Goal: Task Accomplishment & Management: Manage account settings

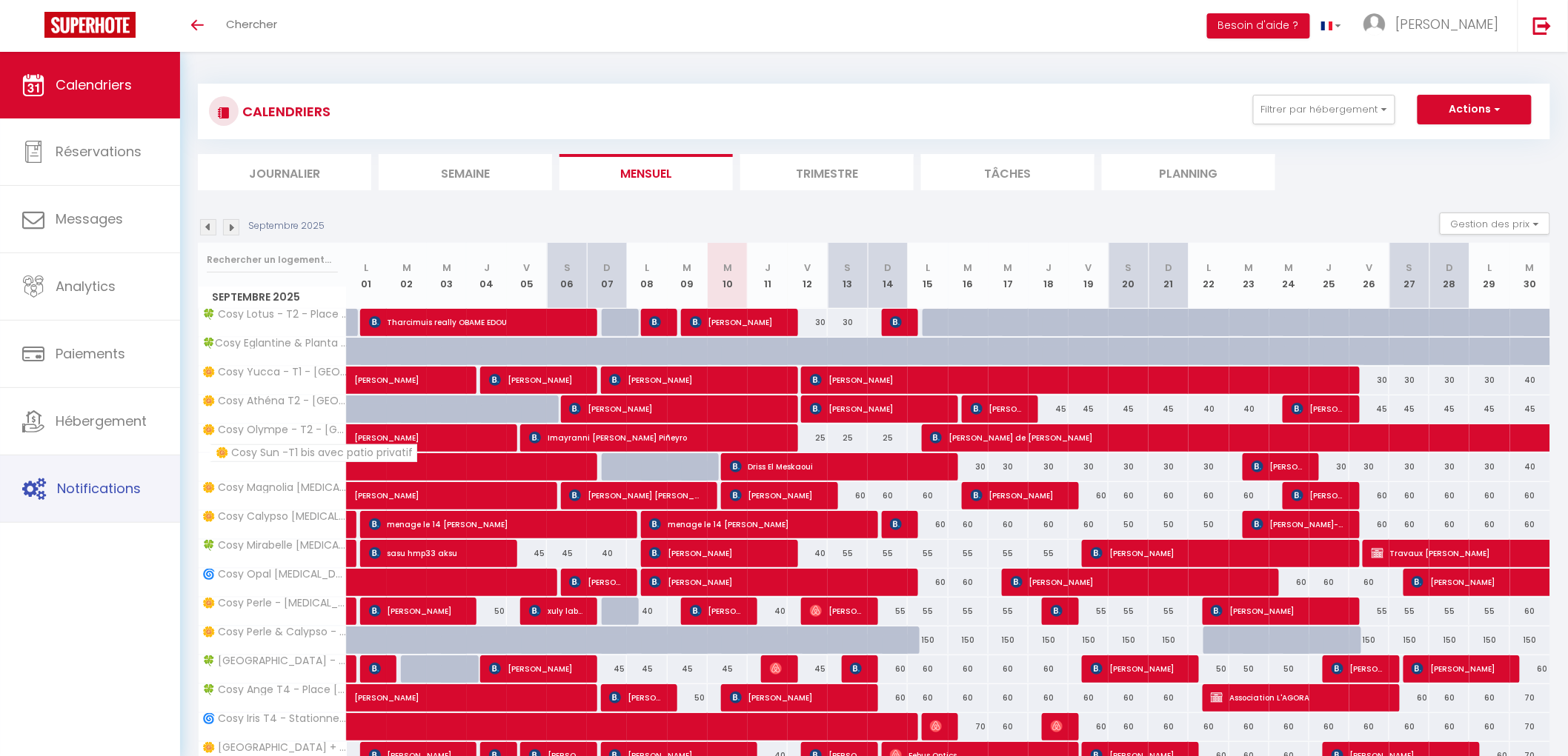
click at [104, 488] on span "Notifications" at bounding box center [99, 487] width 84 height 18
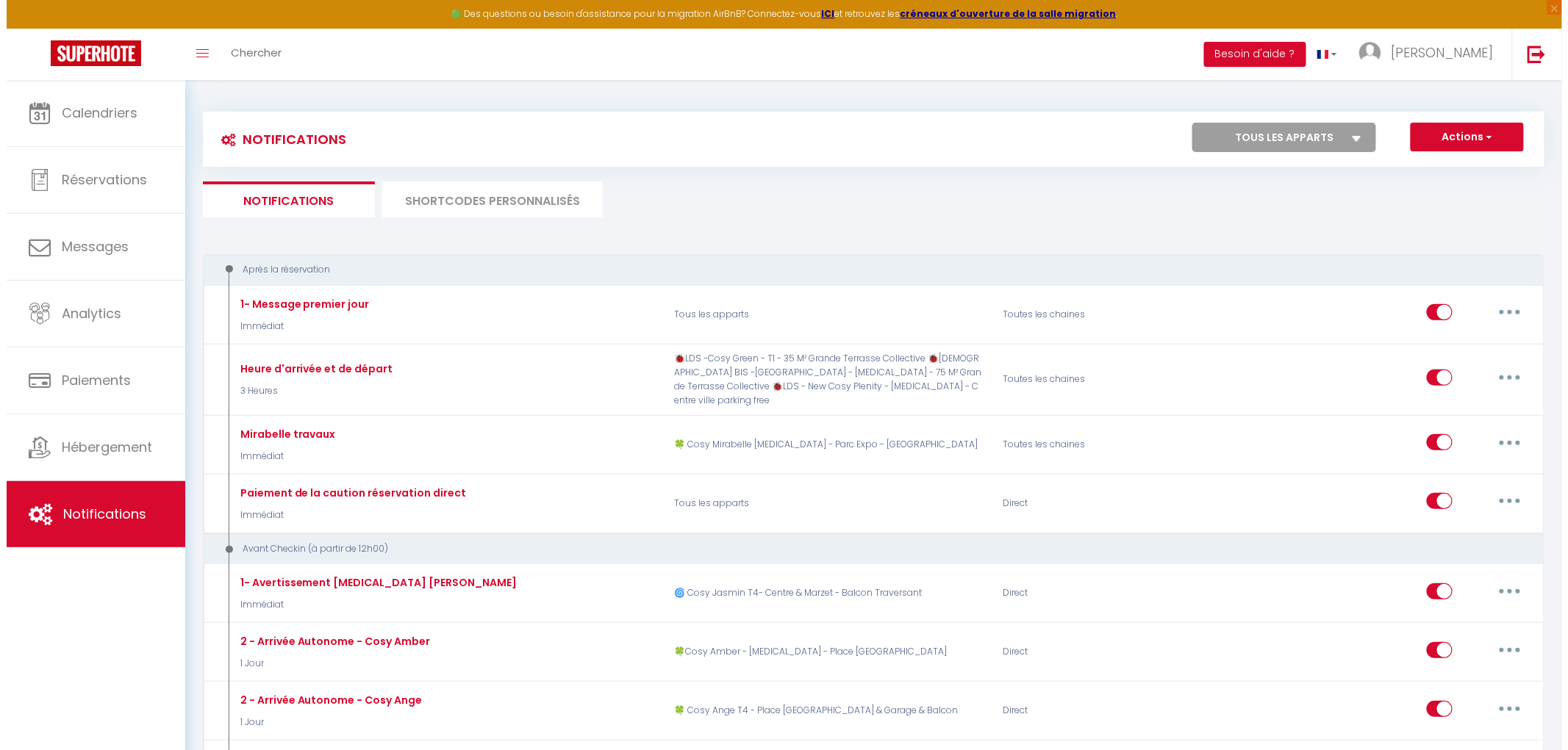
scroll to position [1384, 0]
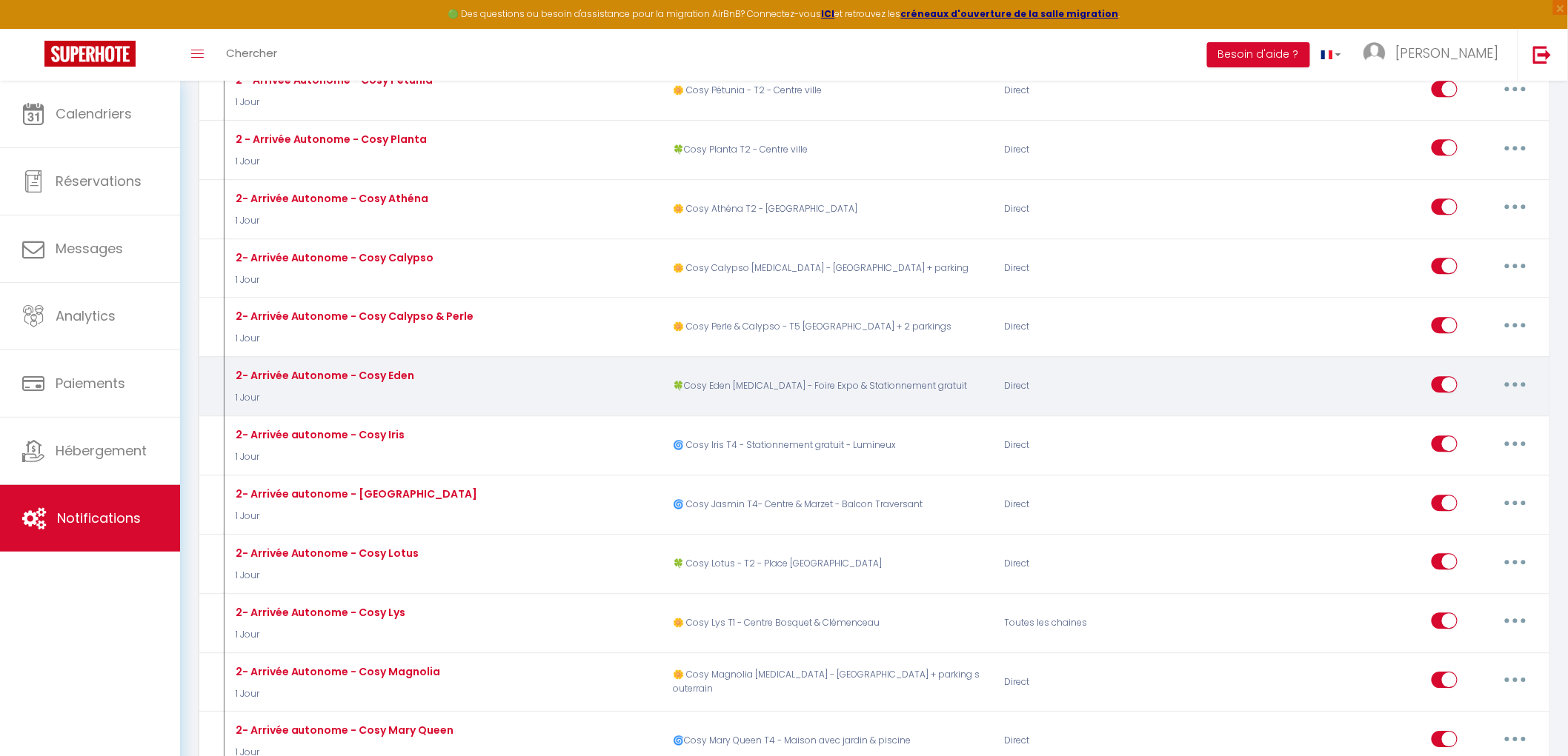
click at [1516, 387] on icon "button" at bounding box center [1516, 384] width 5 height 5
click at [1493, 412] on link "Editer" at bounding box center [1477, 418] width 110 height 25
type input "2- Arrivée Autonome - Cosy Eden"
select select "1 Jour"
select select "if_booking_is_paid"
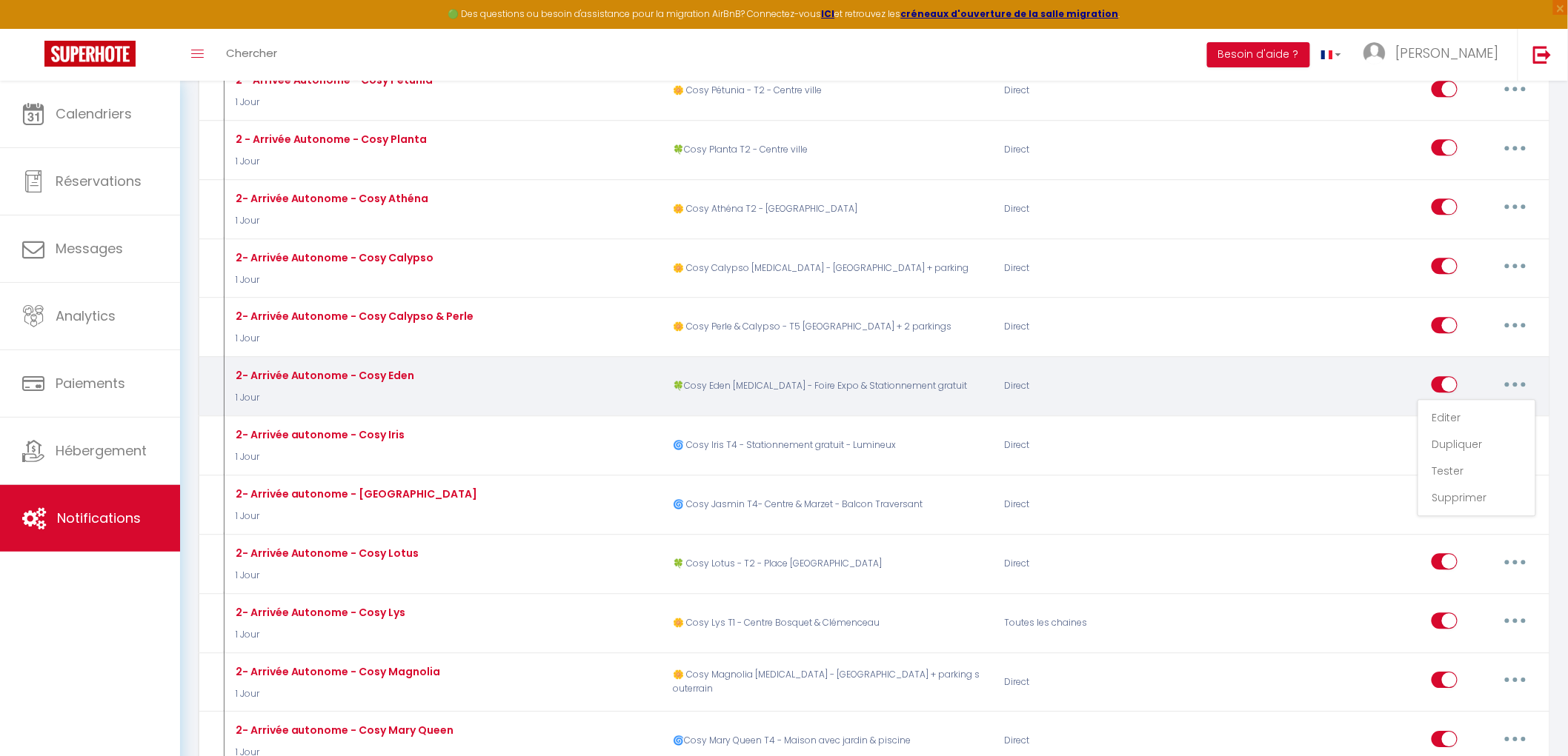
checkbox input "true"
checkbox input "false"
radio input "true"
type input "[RENTAL:NAME] - Arrivée Autonome - procédure d'entrée"
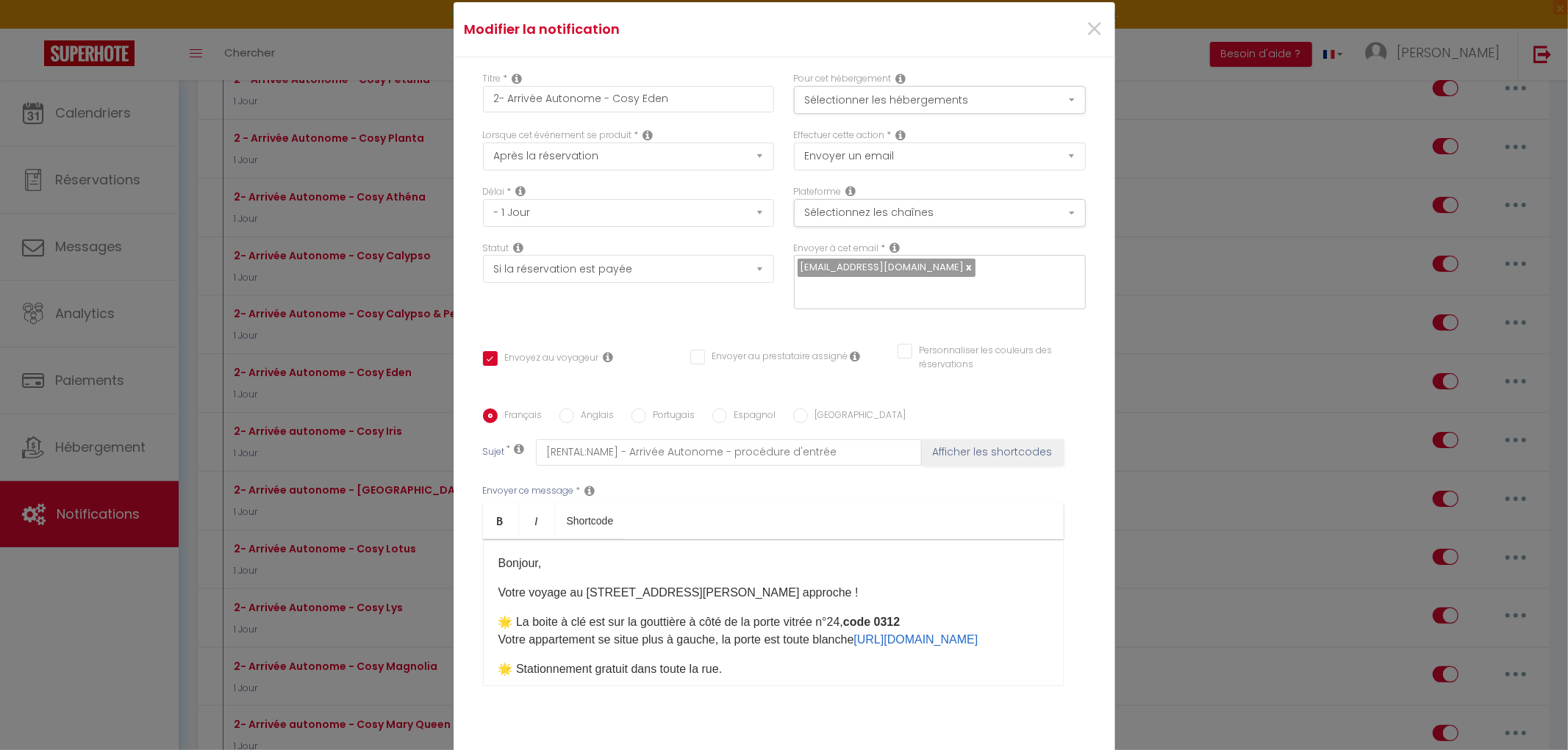
click at [716, 560] on p "Bonjour," at bounding box center [773, 563] width 550 height 18
click at [677, 554] on p "Bonjour," at bounding box center [773, 563] width 550 height 18
click at [517, 614] on p "🌟 La boite à clé est sur la gouttière à côté de la porte vitrée n°24, code 0312…" at bounding box center [773, 631] width 550 height 35
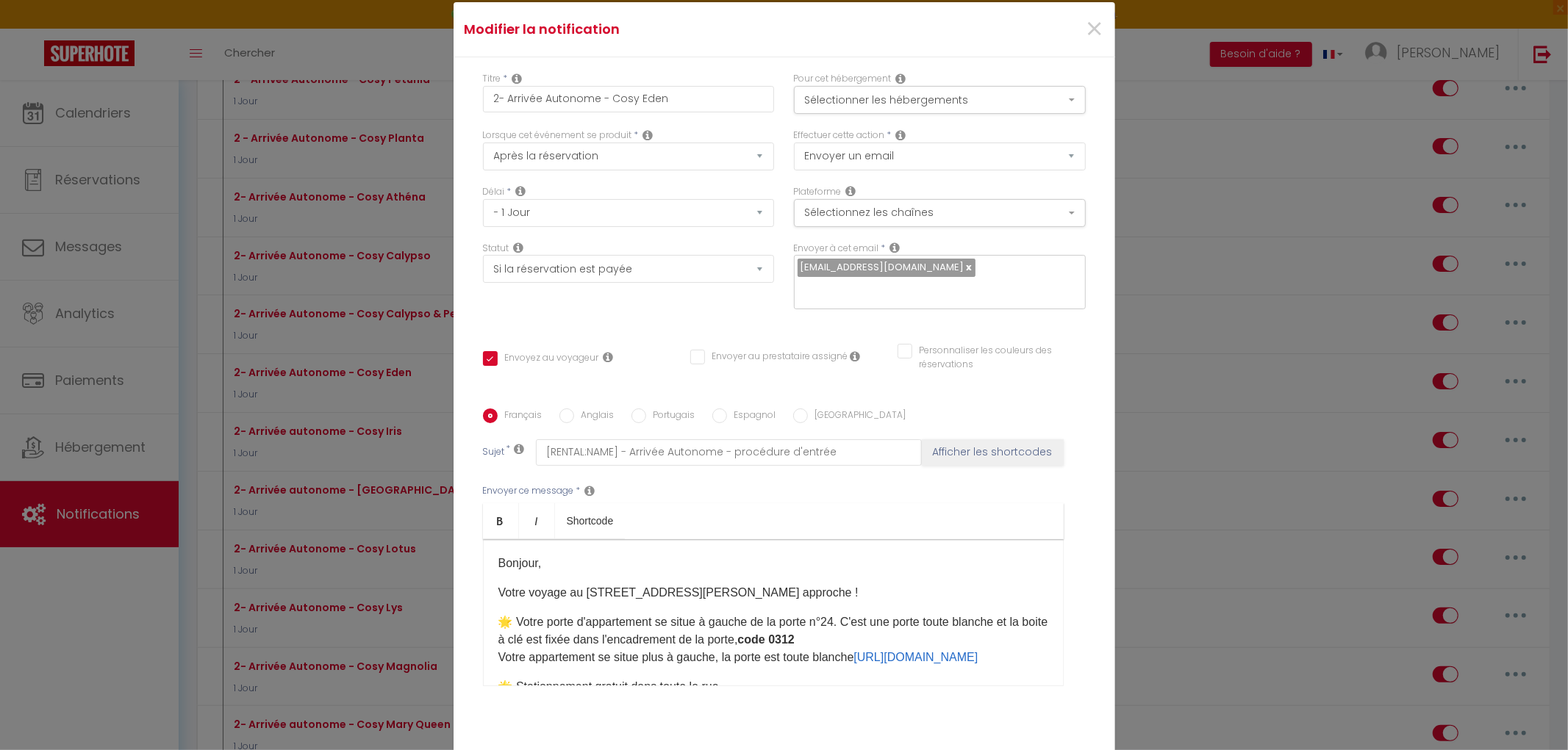
scroll to position [81, 0]
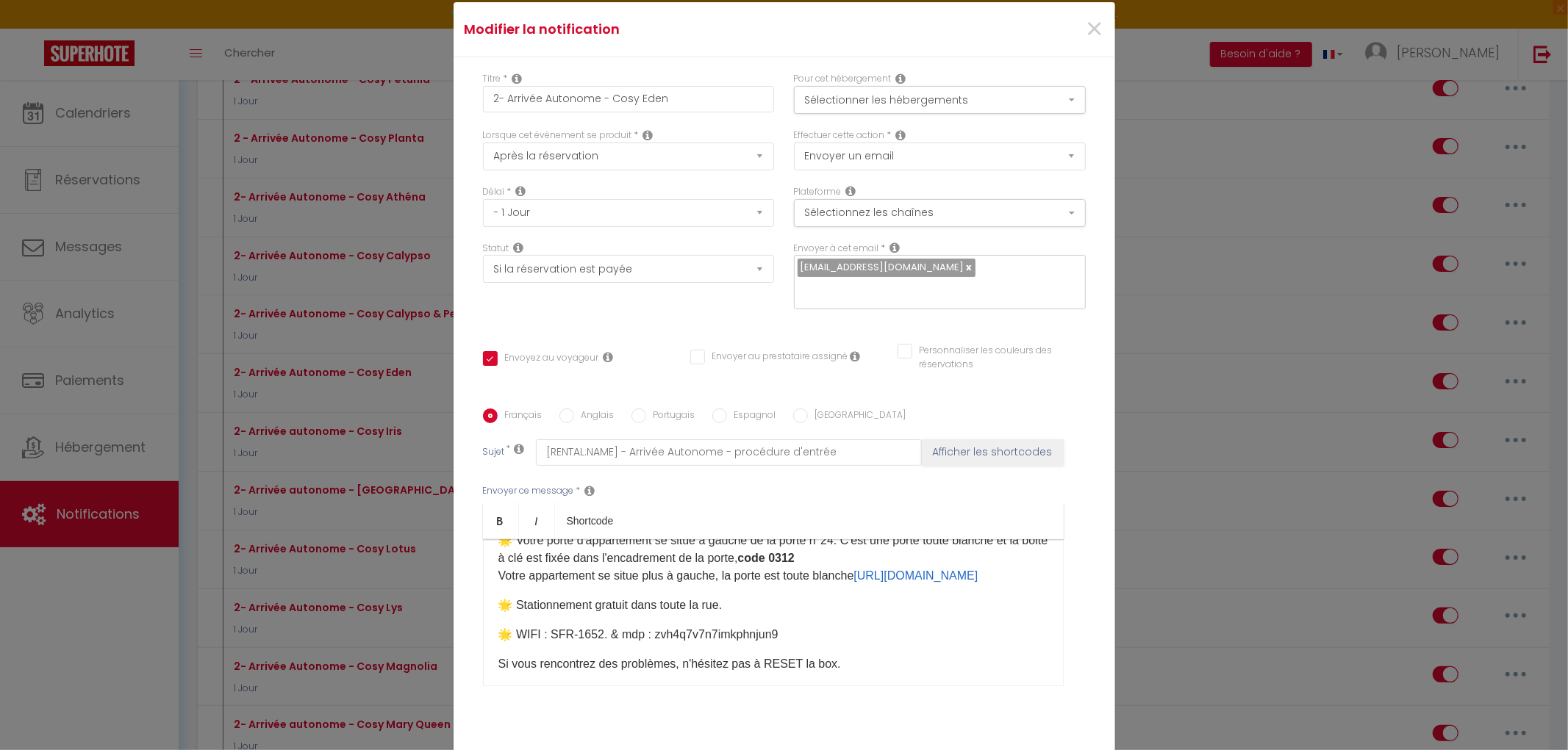
drag, startPoint x: 1032, startPoint y: 567, endPoint x: 435, endPoint y: 559, distance: 597.1
click at [435, 559] on div "Modifier la notification × Titre * 2- Arrivée Autonome - Cosy Eden Pour cet héb…" at bounding box center [784, 375] width 1568 height 750
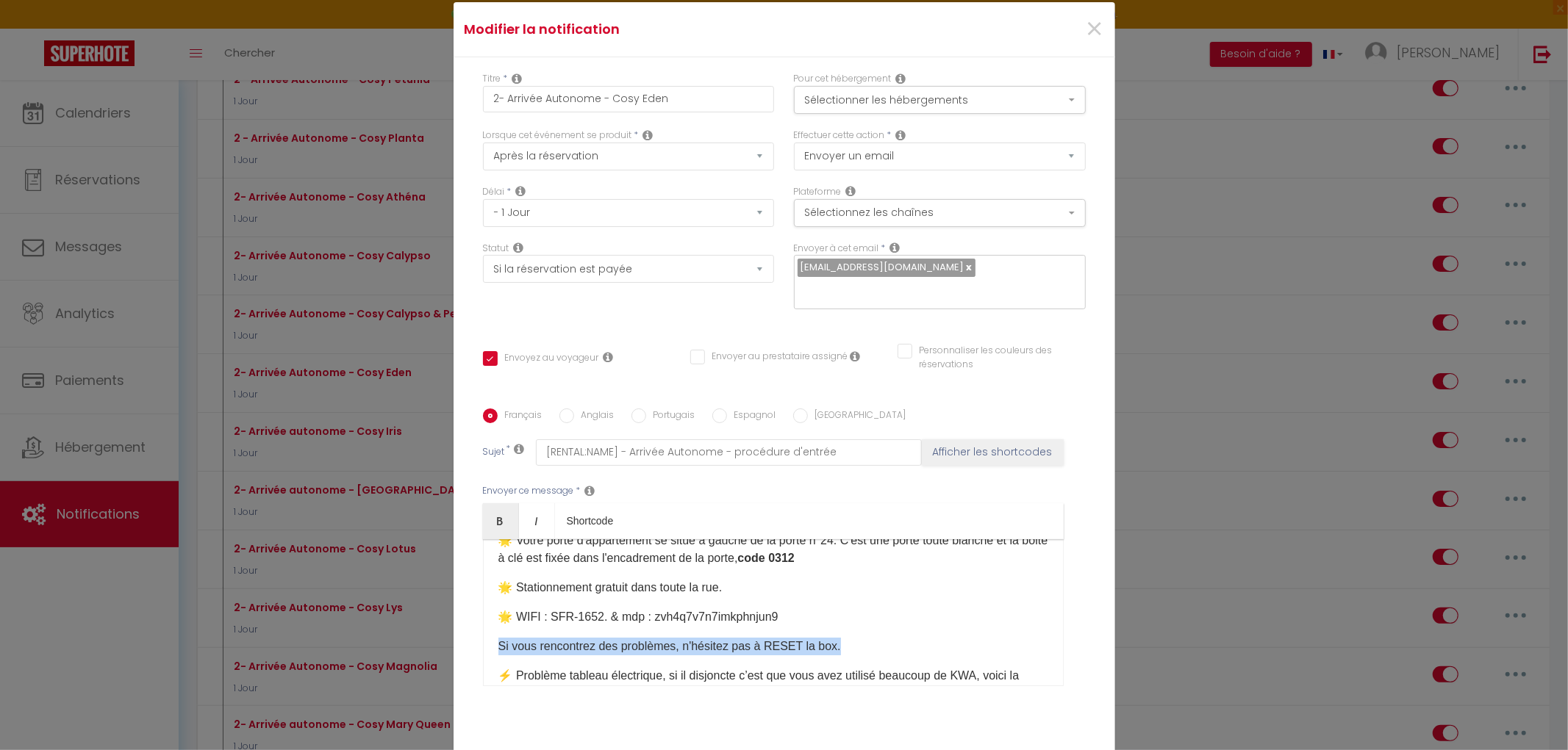
drag, startPoint x: 848, startPoint y: 641, endPoint x: 465, endPoint y: 630, distance: 383.2
click at [465, 630] on div "Titre * 2- Arrivée Autonome - Cosy Eden Pour cet hébergement Sélectionner les h…" at bounding box center [784, 409] width 662 height 703
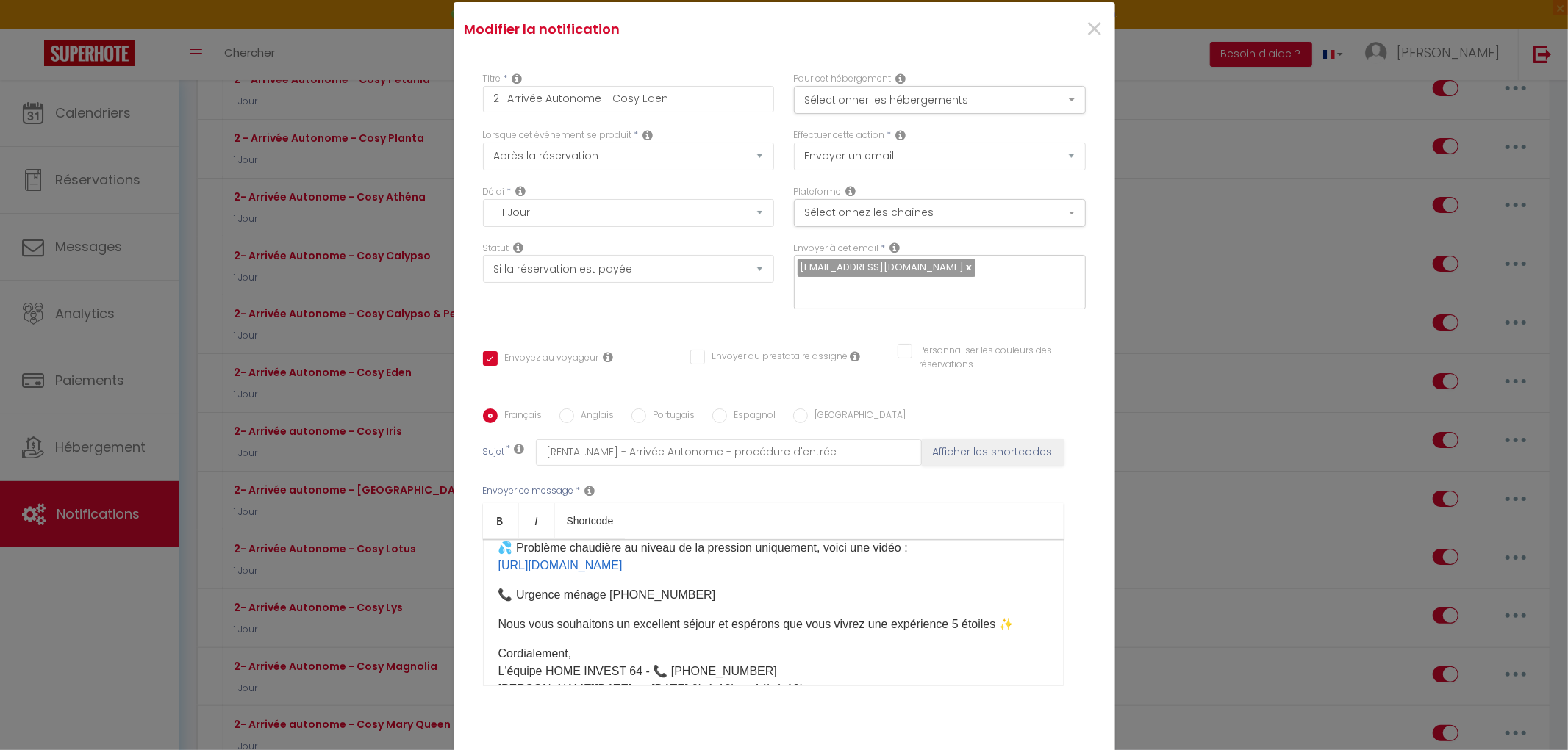
scroll to position [286, 0]
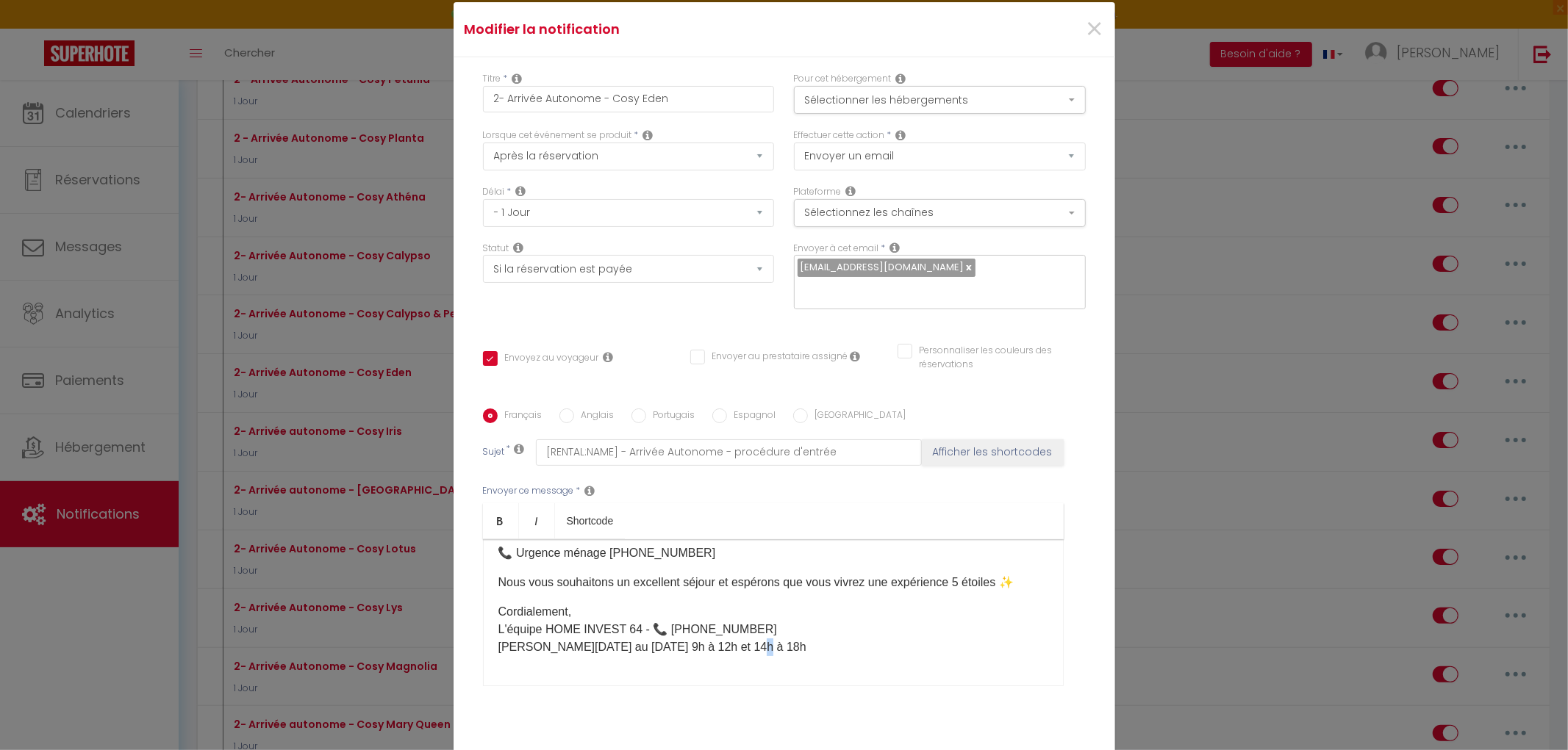
click at [735, 638] on p "Cordialement, L'équipe HOME INVEST 64 - 📞 [PHONE_NUMBER]​​ [PERSON_NAME][DATE] …" at bounding box center [773, 630] width 550 height 53
click at [637, 623] on p "Cordialement, L'équipe HOME INVEST 64 - 📞 [PHONE_NUMBER]​​ [PERSON_NAME][DATE] …" at bounding box center [773, 630] width 550 height 53
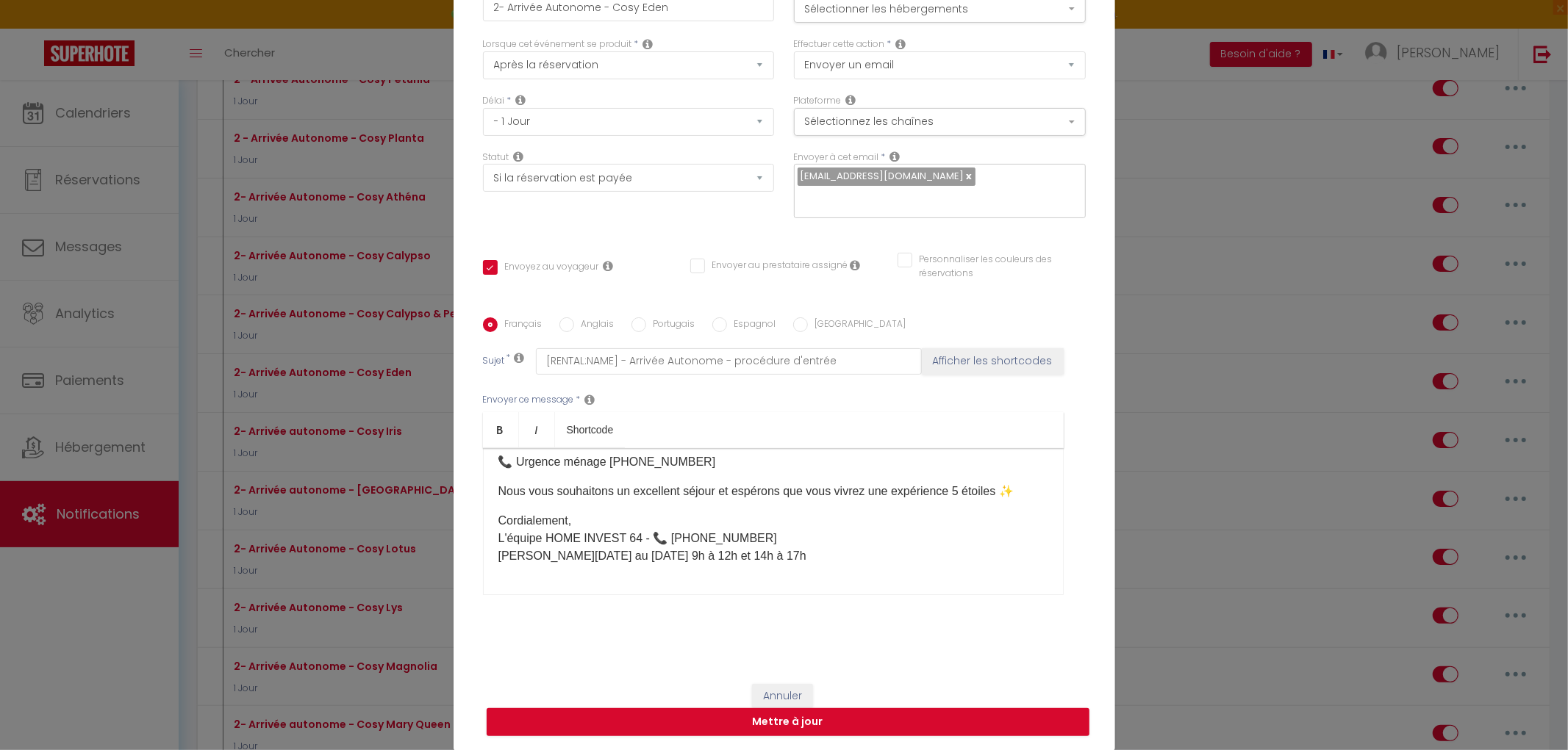
scroll to position [93, 0]
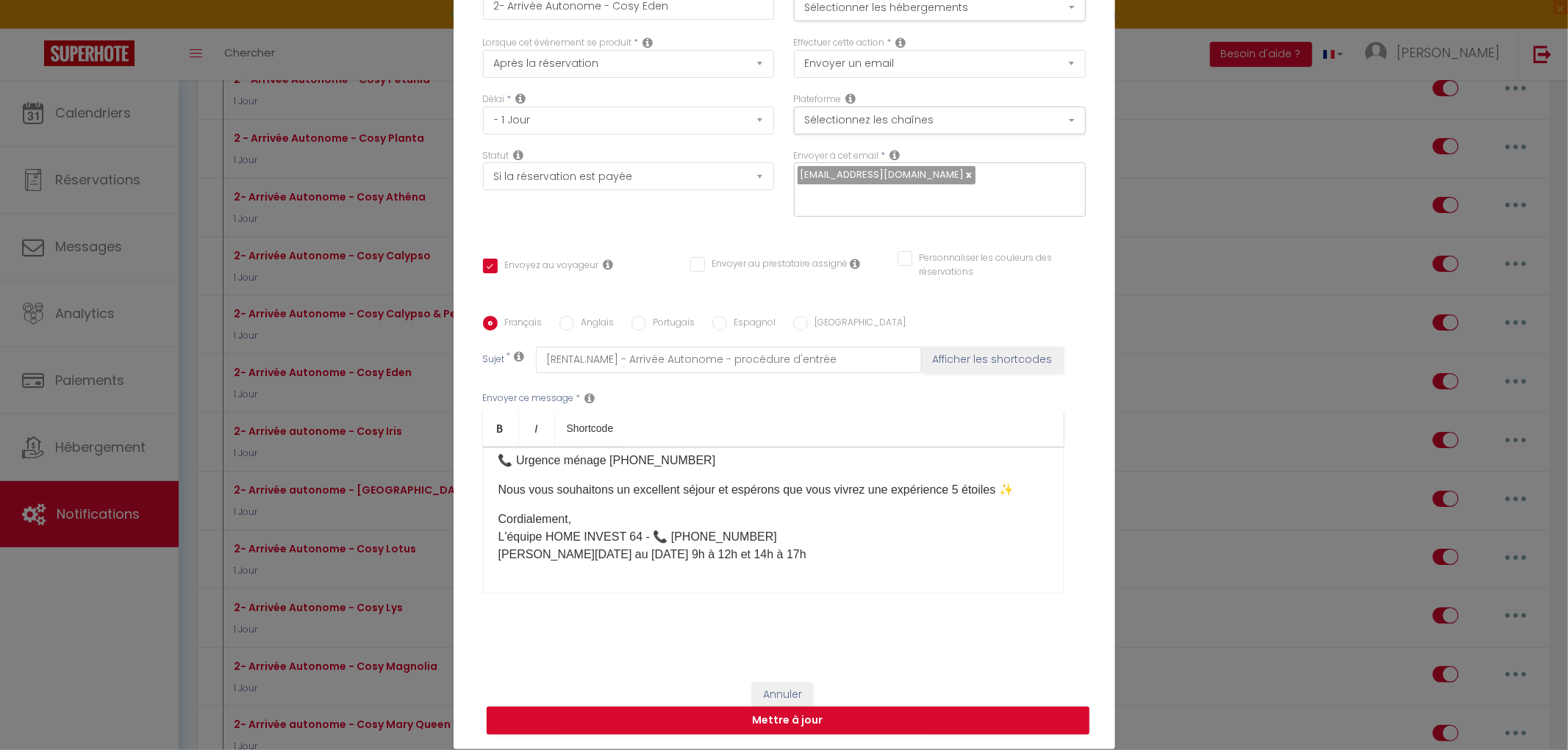
click at [681, 571] on div "Bonjour, Votre voyage au [STREET_ADDRESS][PERSON_NAME] approche ! 🌟 Votre porte…" at bounding box center [773, 520] width 581 height 147
click at [815, 546] on p "Cordialement, L'équipe HOME INVEST 64 - 📞 [PHONE_NUMBER]​​ [PERSON_NAME][DATE] …" at bounding box center [773, 537] width 550 height 53
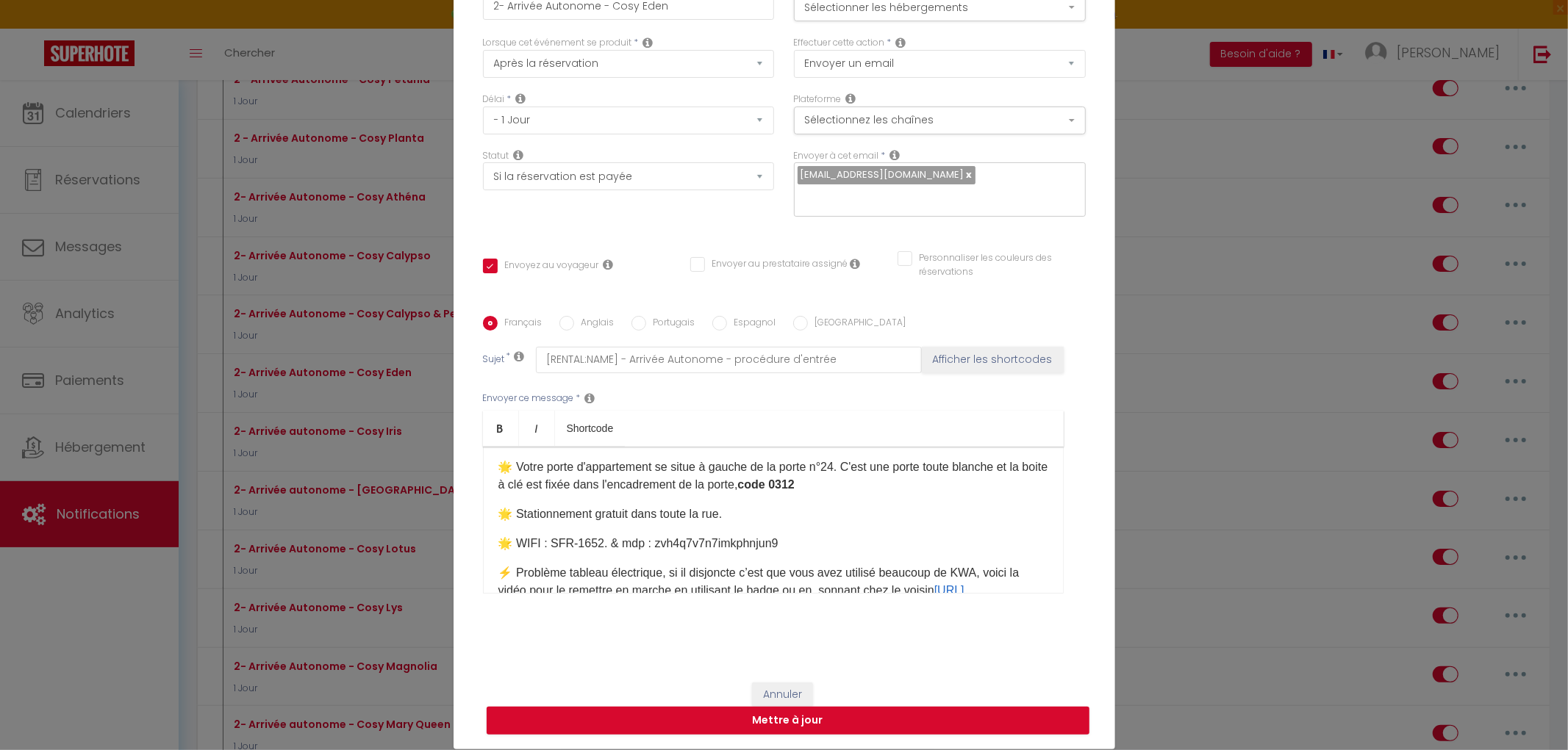
scroll to position [0, 0]
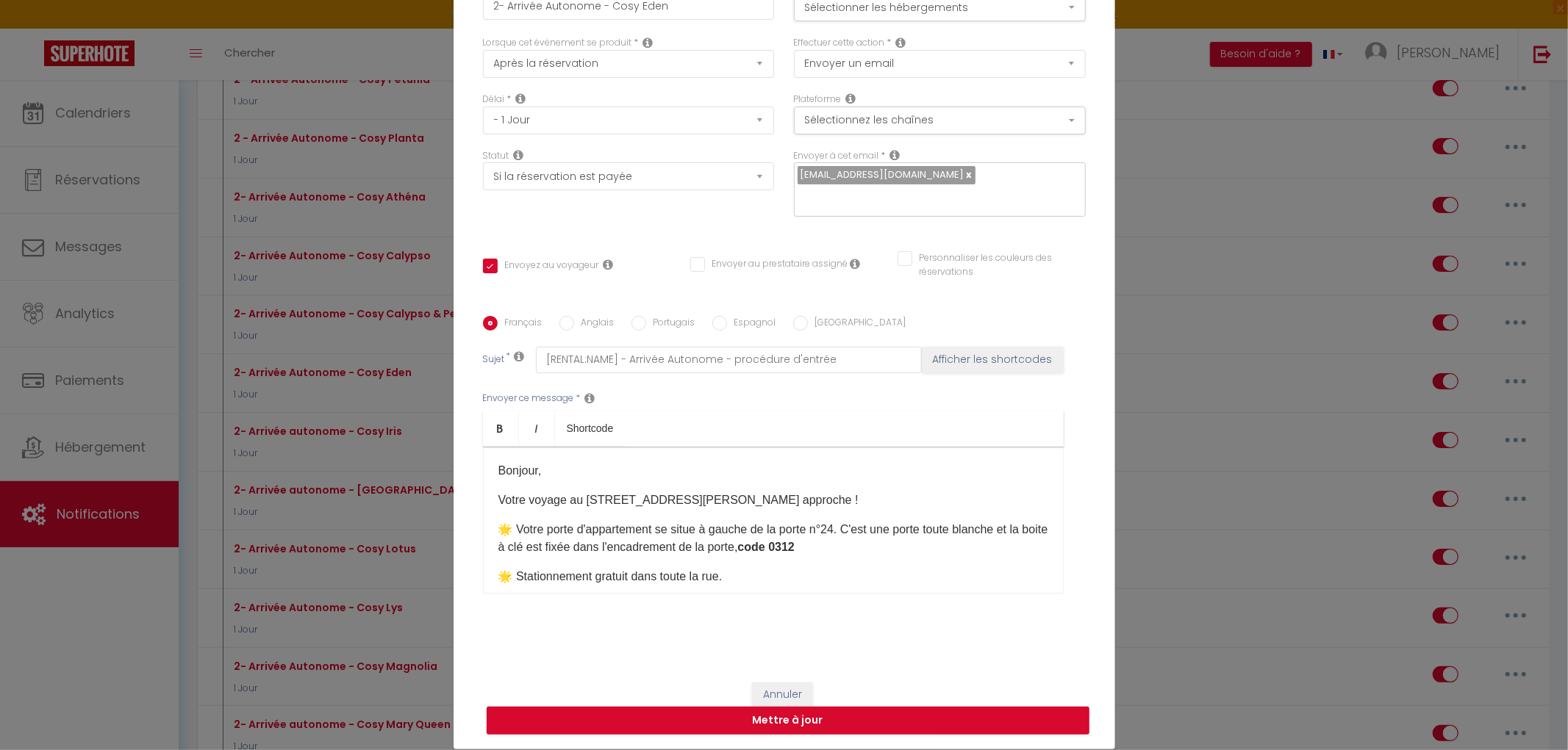
click at [714, 467] on p "Bonjour," at bounding box center [773, 470] width 550 height 18
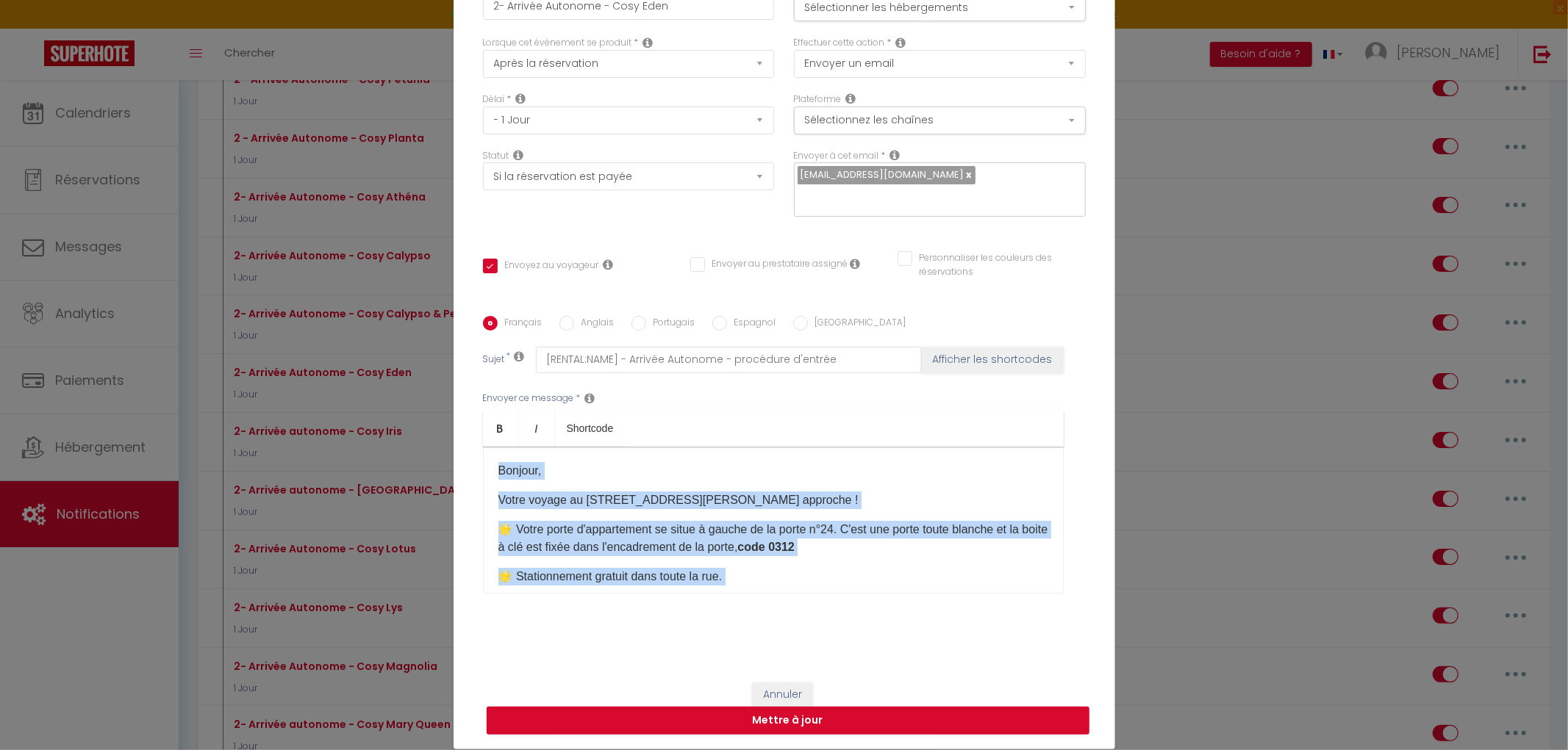
copy div "Loremip, Dolor sitame co 71 adi Elitsedd-eiusmo Tempor i Utl etdolore ! 🌟 Magna…"
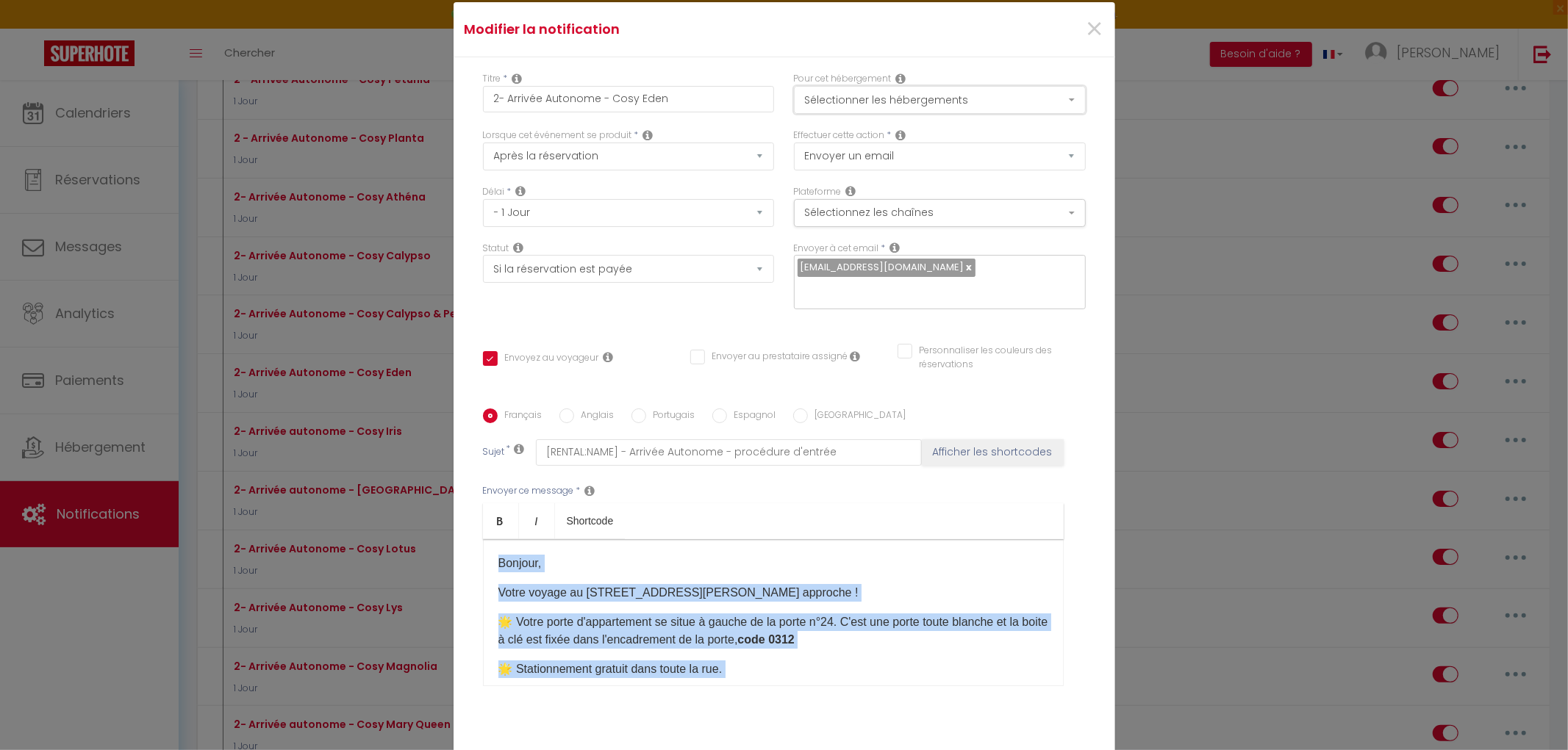
click at [854, 111] on button "Sélectionner les hébergements" at bounding box center [939, 100] width 292 height 28
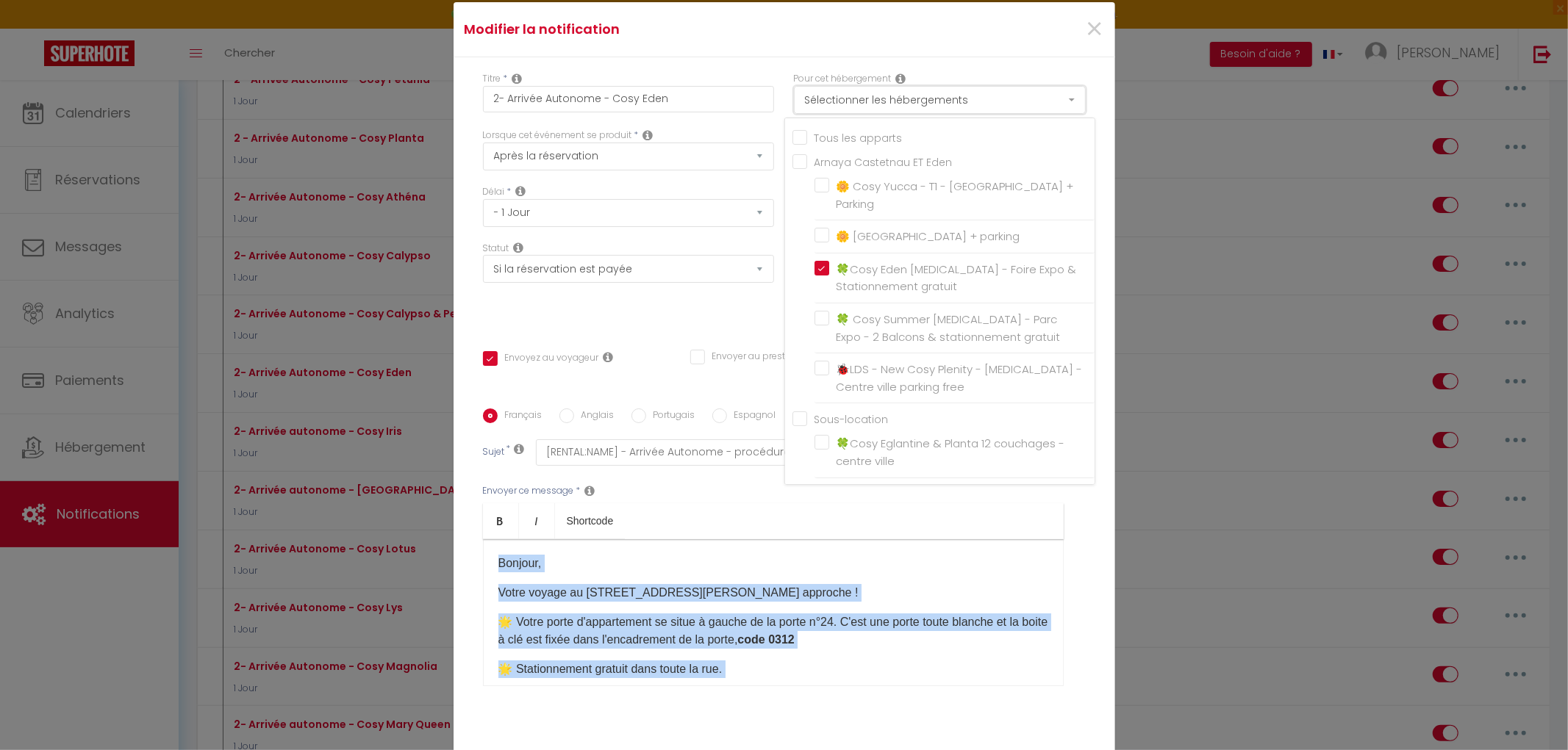
click at [854, 113] on button "Sélectionner les hébergements" at bounding box center [939, 100] width 292 height 28
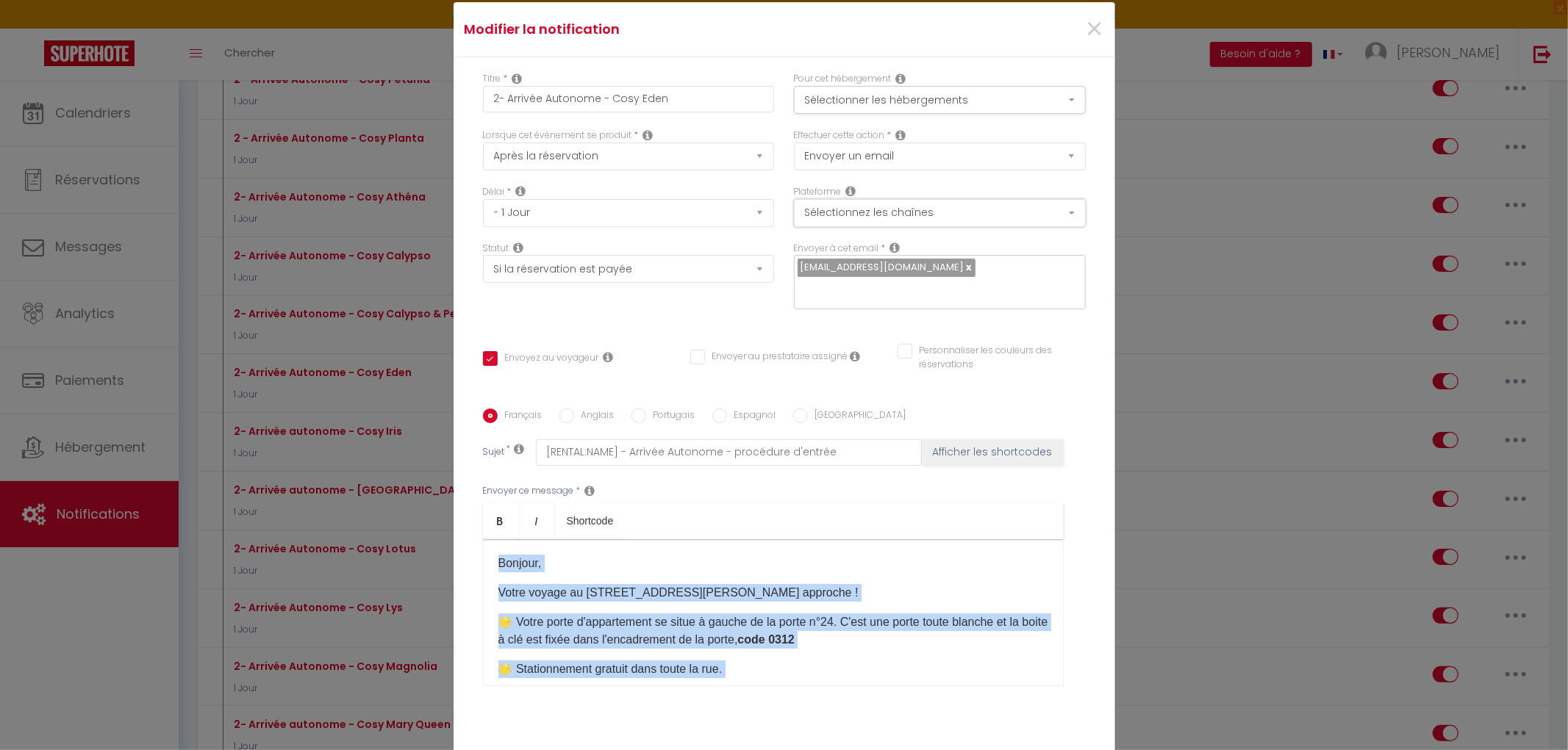
click at [858, 223] on button "Sélectionnez les chaînes" at bounding box center [939, 213] width 292 height 28
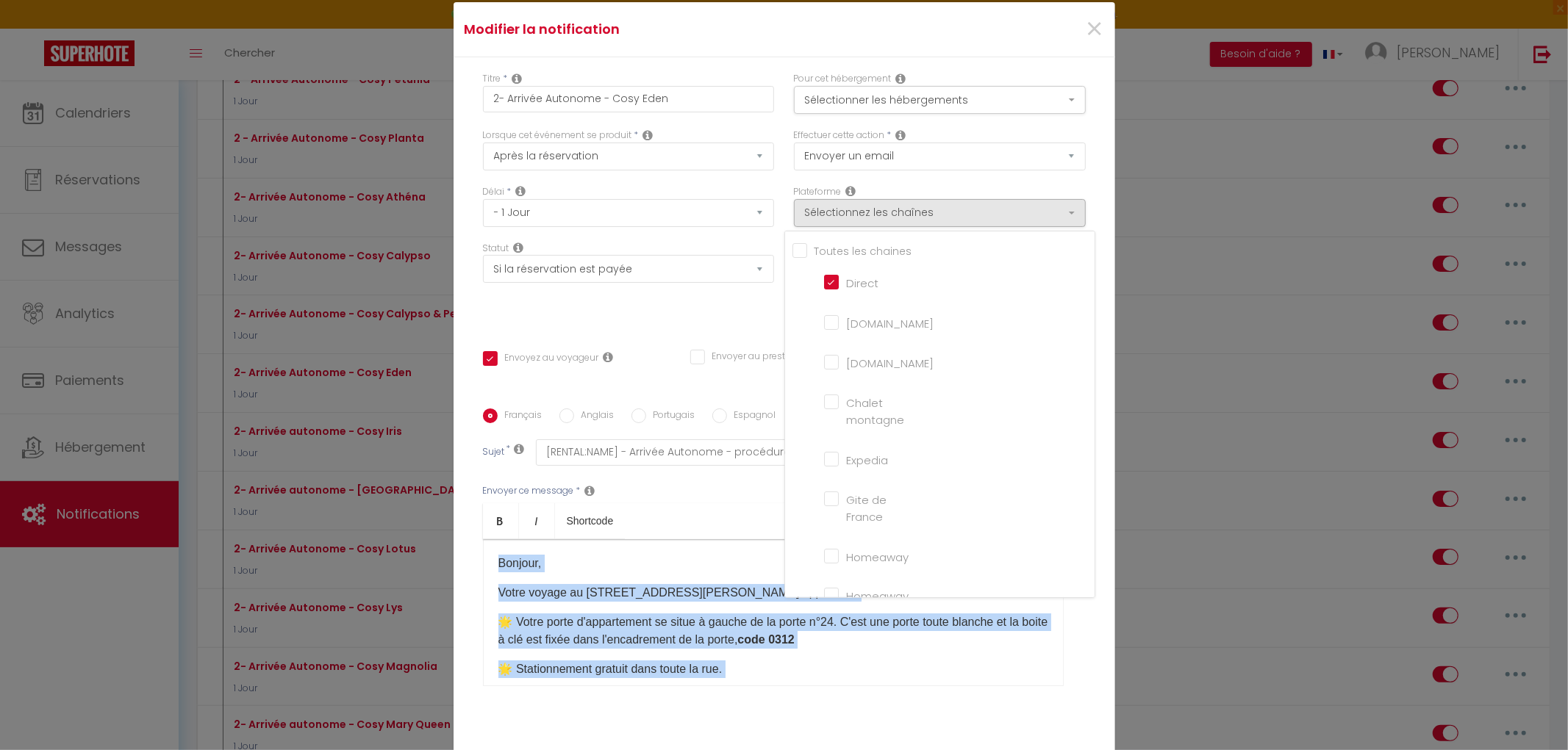
click at [839, 257] on input "Tous les apparts" at bounding box center [944, 250] width 302 height 15
checkbox input "true"
checkbox montagne "true"
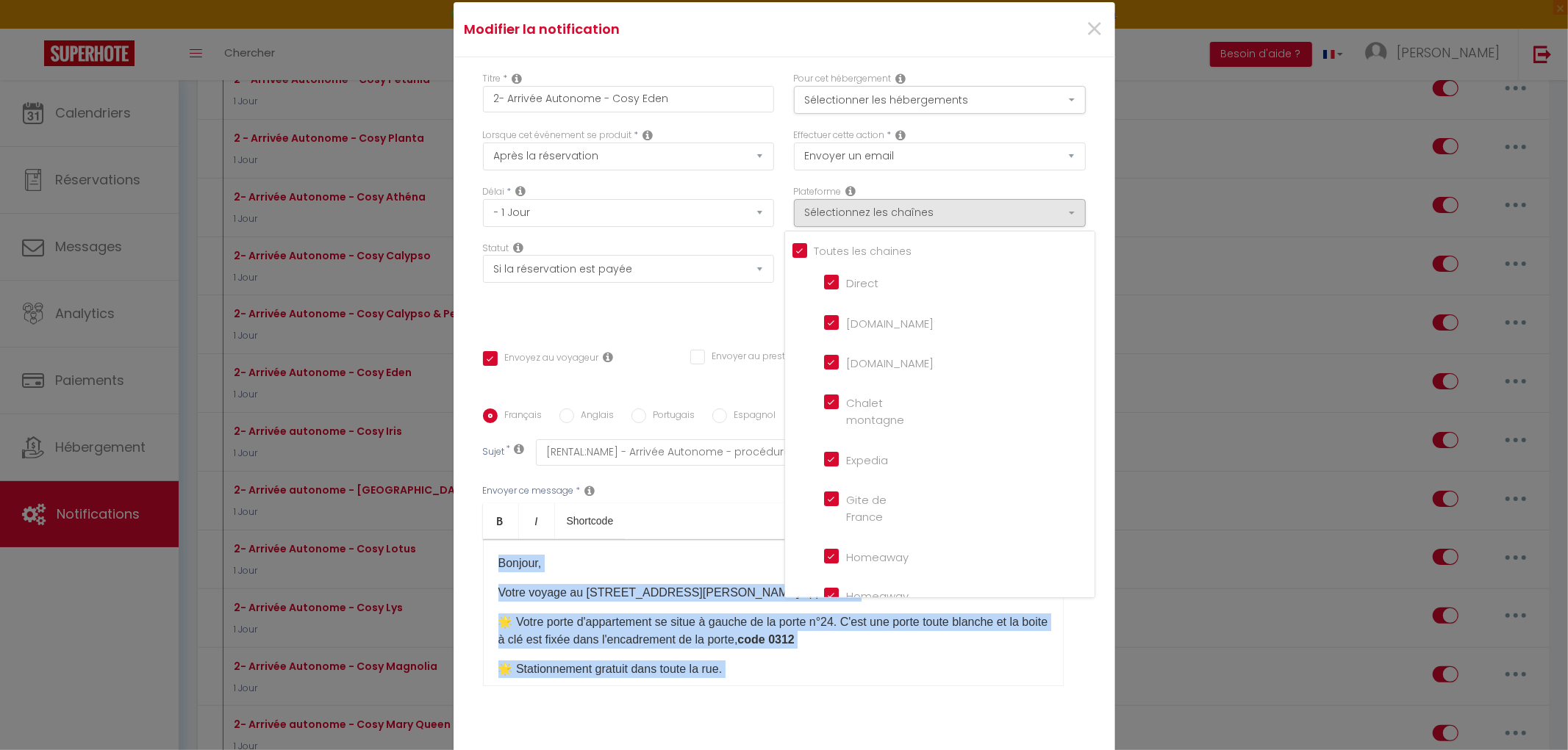
checkbox input "true"
checkbox France "true"
checkbox input "true"
checkbox iCal "true"
checkbox input "true"
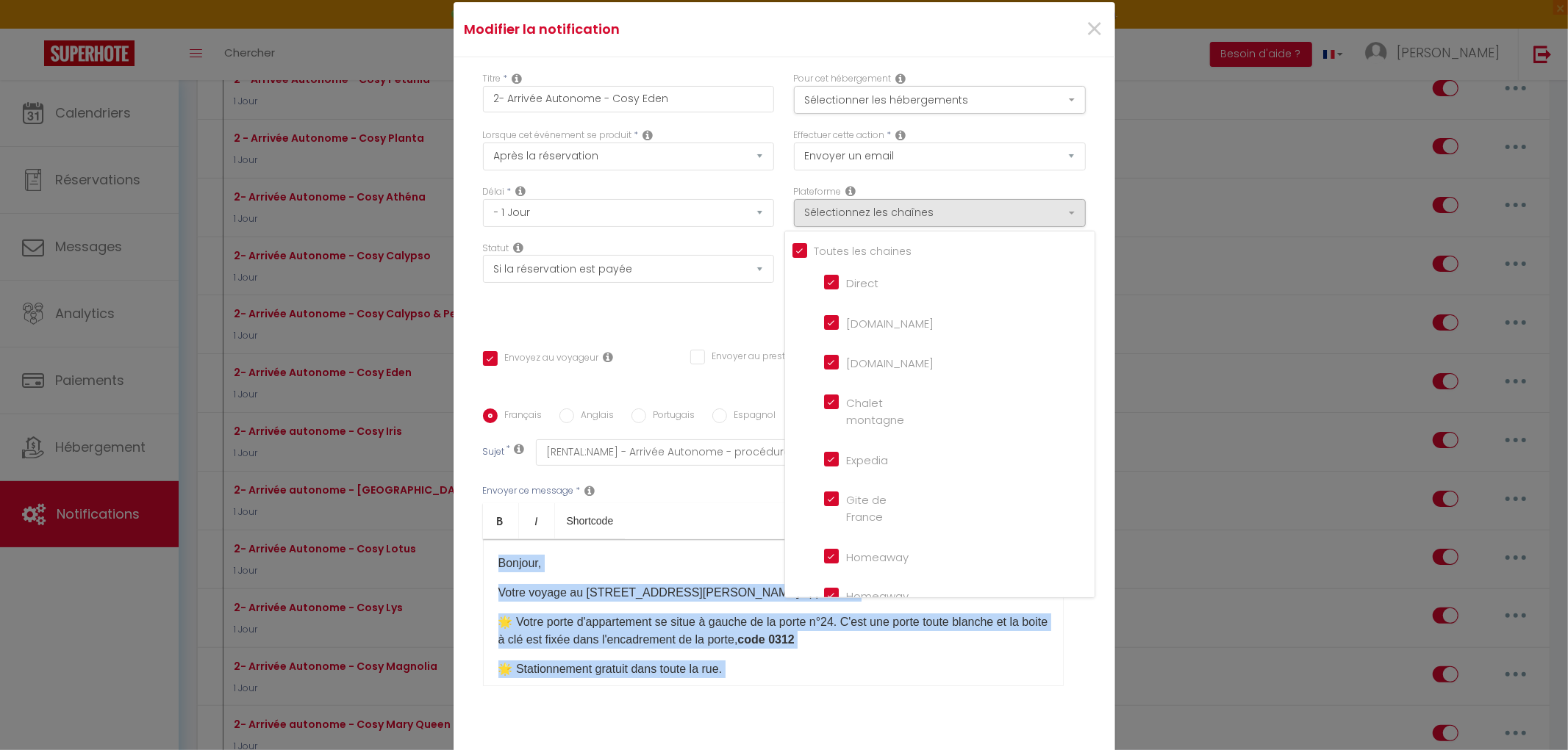
checkbox input "true"
checkbox tourisme "true"
checkbox input "true"
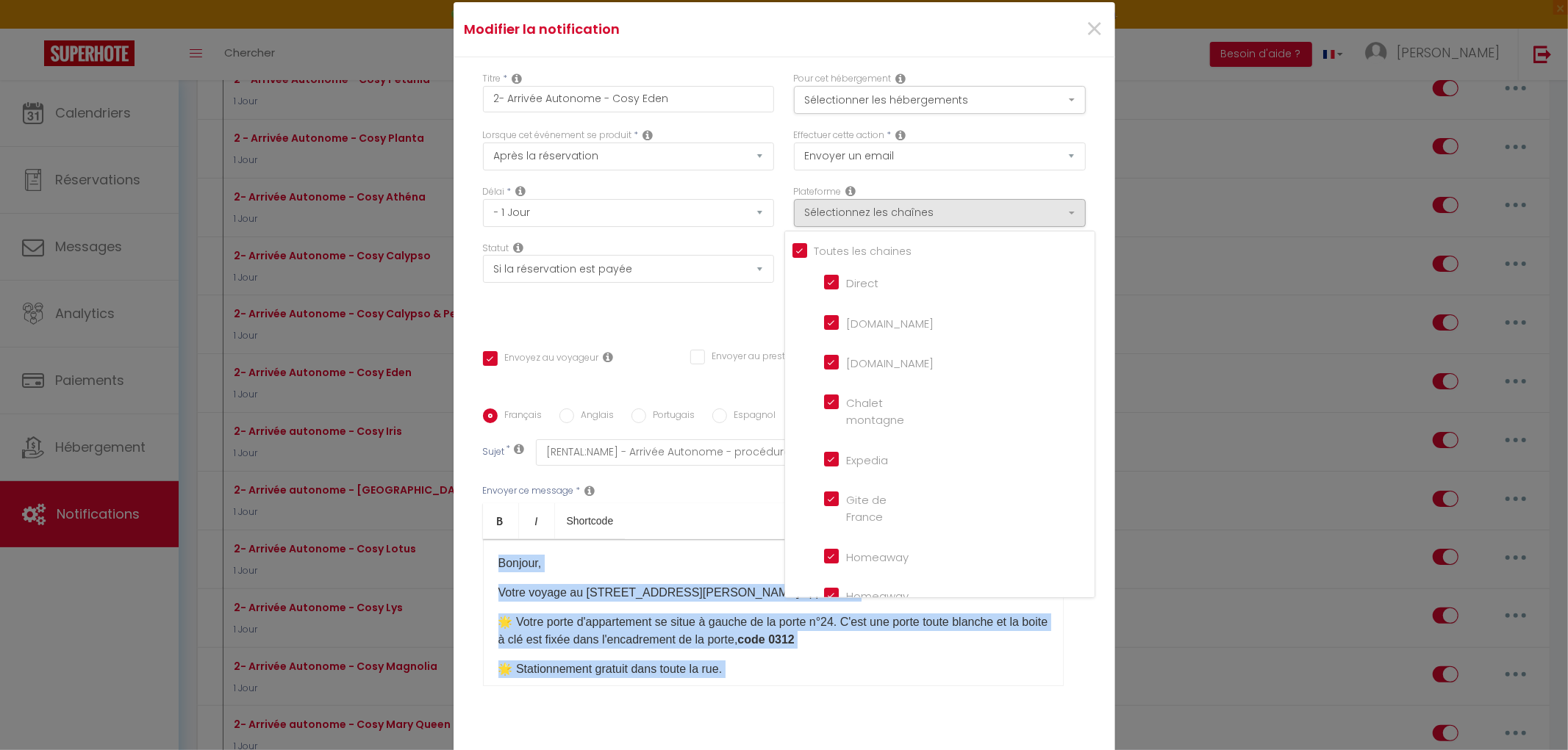
checkbox input "true"
checkbox input "false"
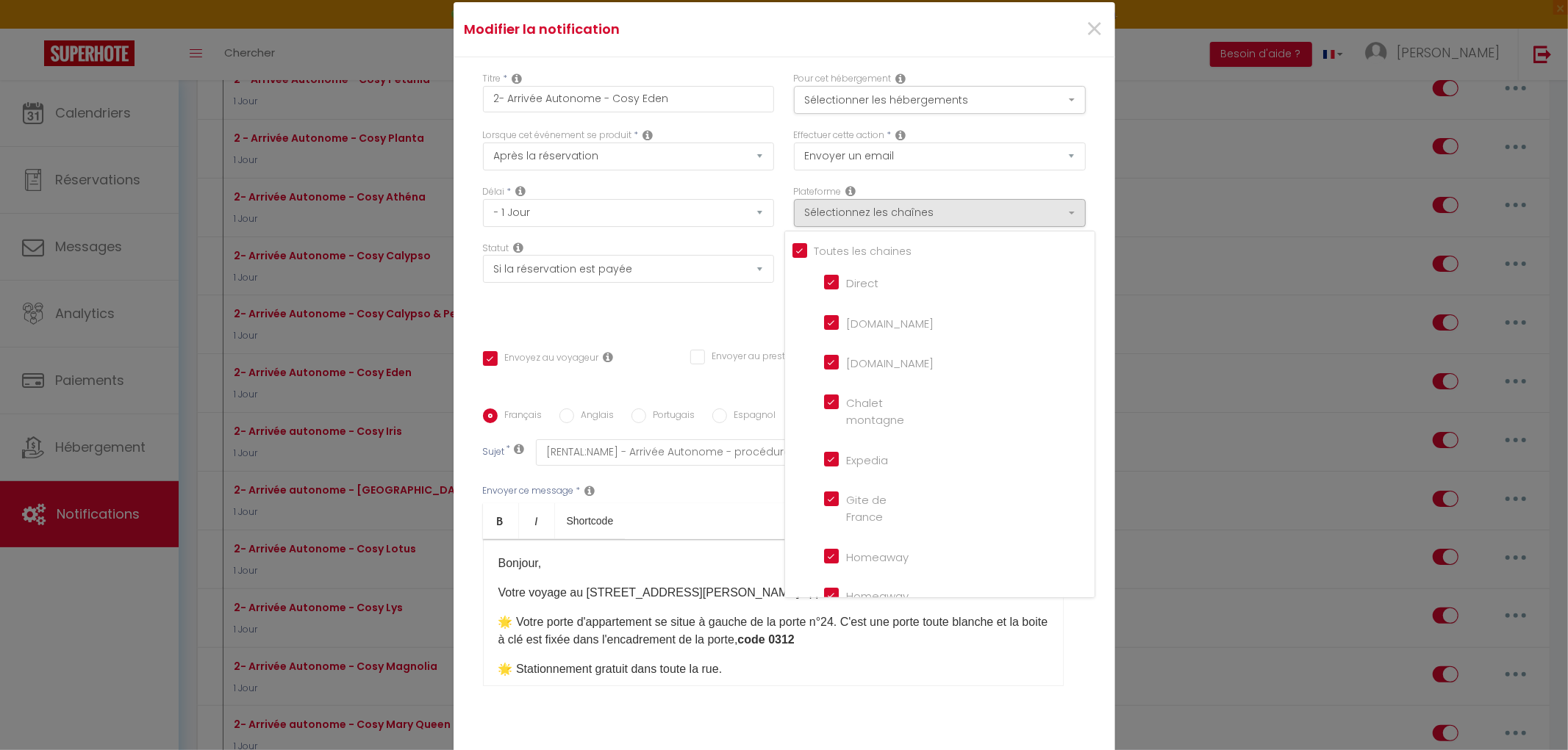
click at [743, 309] on div "Statut Aucun Si la réservation est payée Si réservation non payée Si la caution…" at bounding box center [628, 283] width 311 height 83
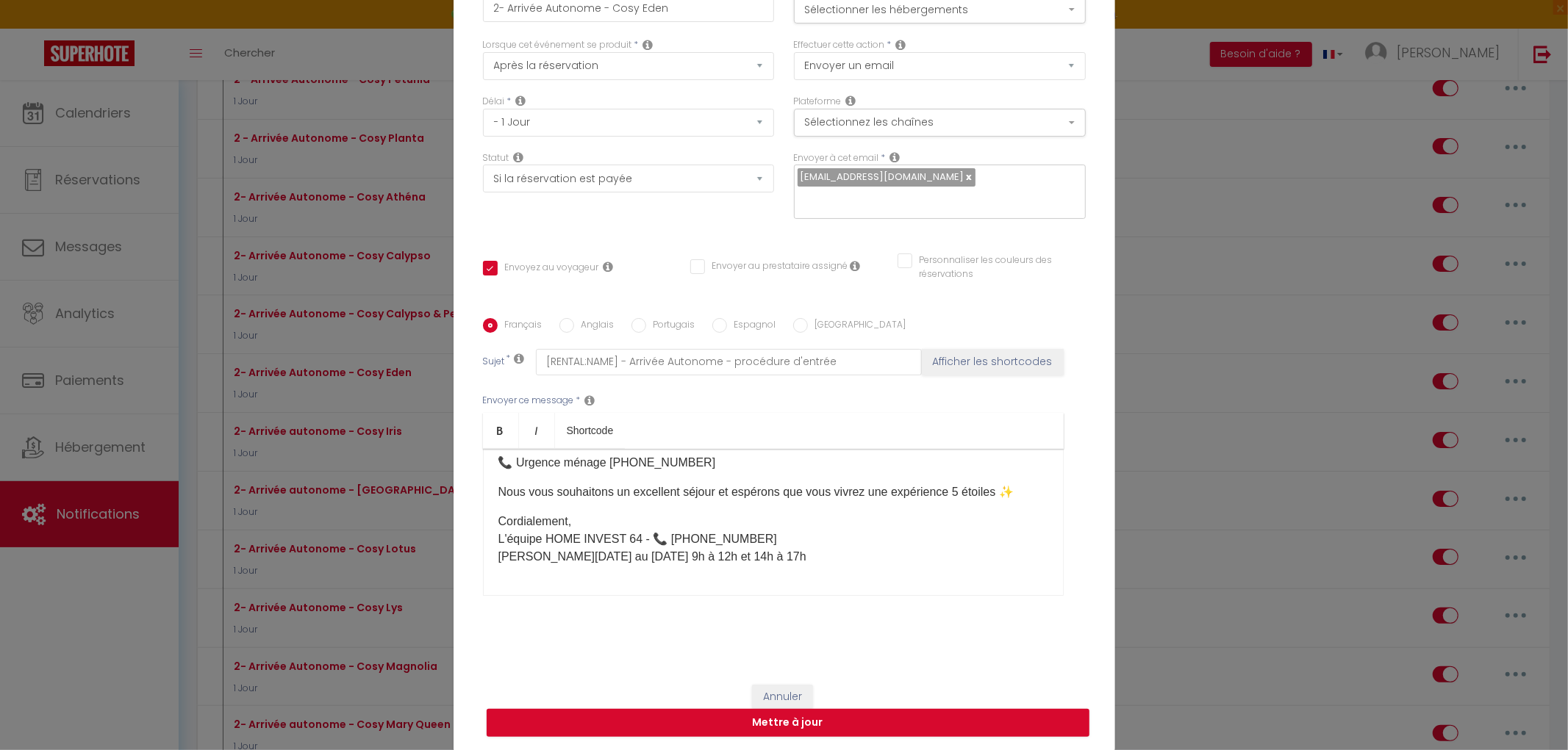
scroll to position [93, 0]
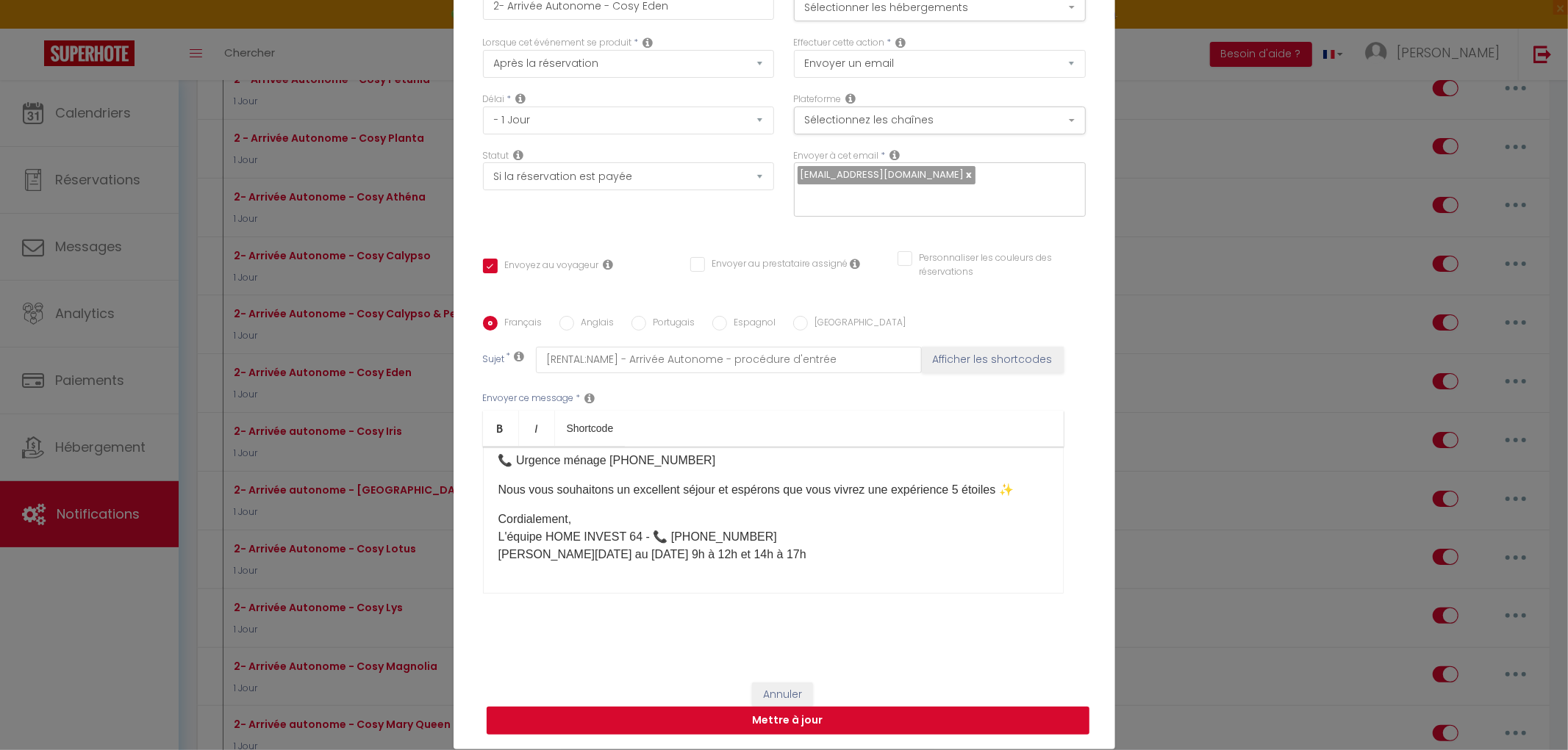
click at [833, 709] on button "Mettre à jour" at bounding box center [788, 721] width 603 height 28
checkbox input "true"
checkbox input "false"
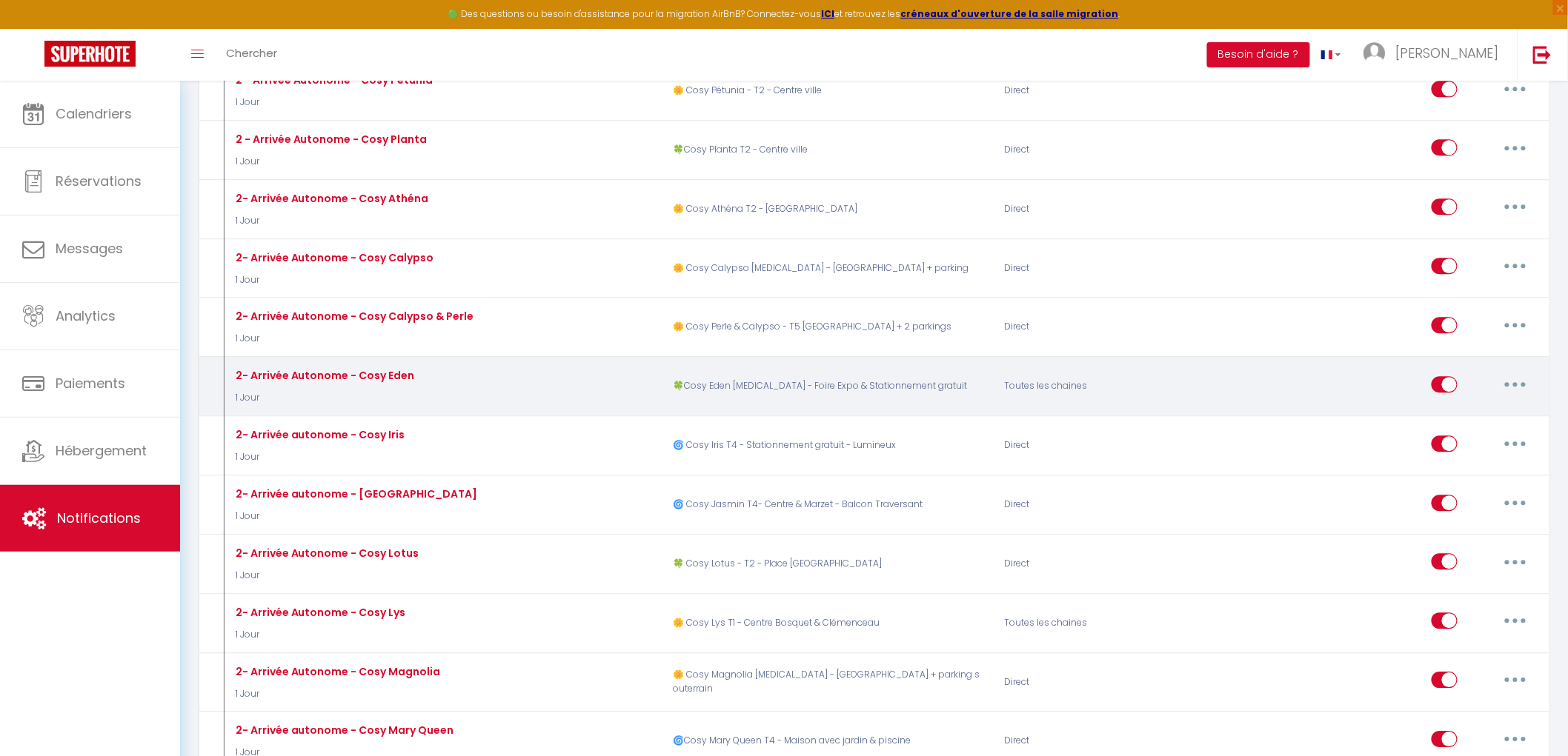
click at [1509, 386] on button "button" at bounding box center [1516, 384] width 42 height 24
click at [1482, 416] on link "Editer" at bounding box center [1477, 418] width 110 height 25
type input "2- Arrivée Autonome - Cosy Eden"
select select "1 Jour"
select select "if_booking_is_paid"
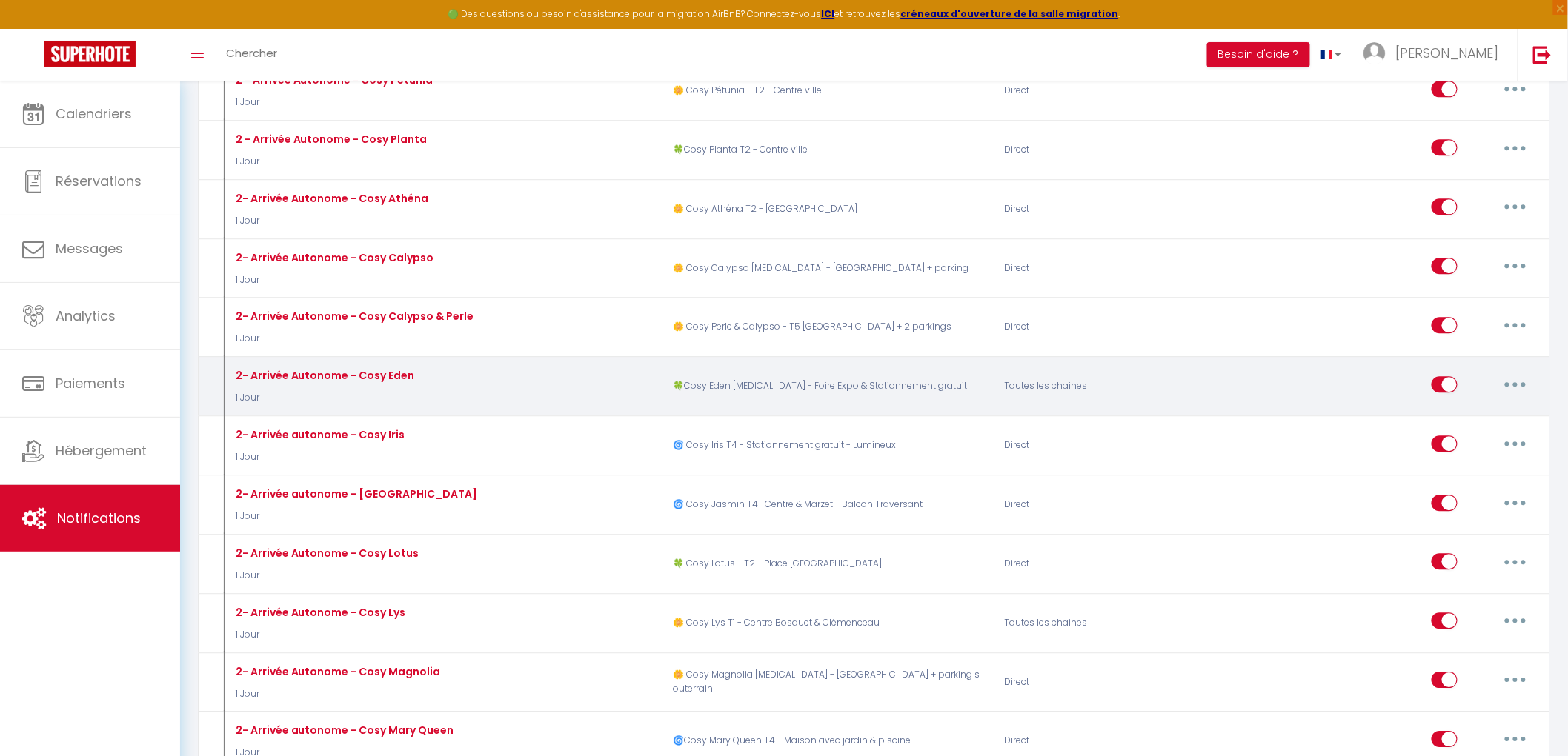
checkbox input "true"
checkbox input "false"
radio input "true"
type input "[RENTAL:NAME] - Arrivée Autonome - procédure d'entrée"
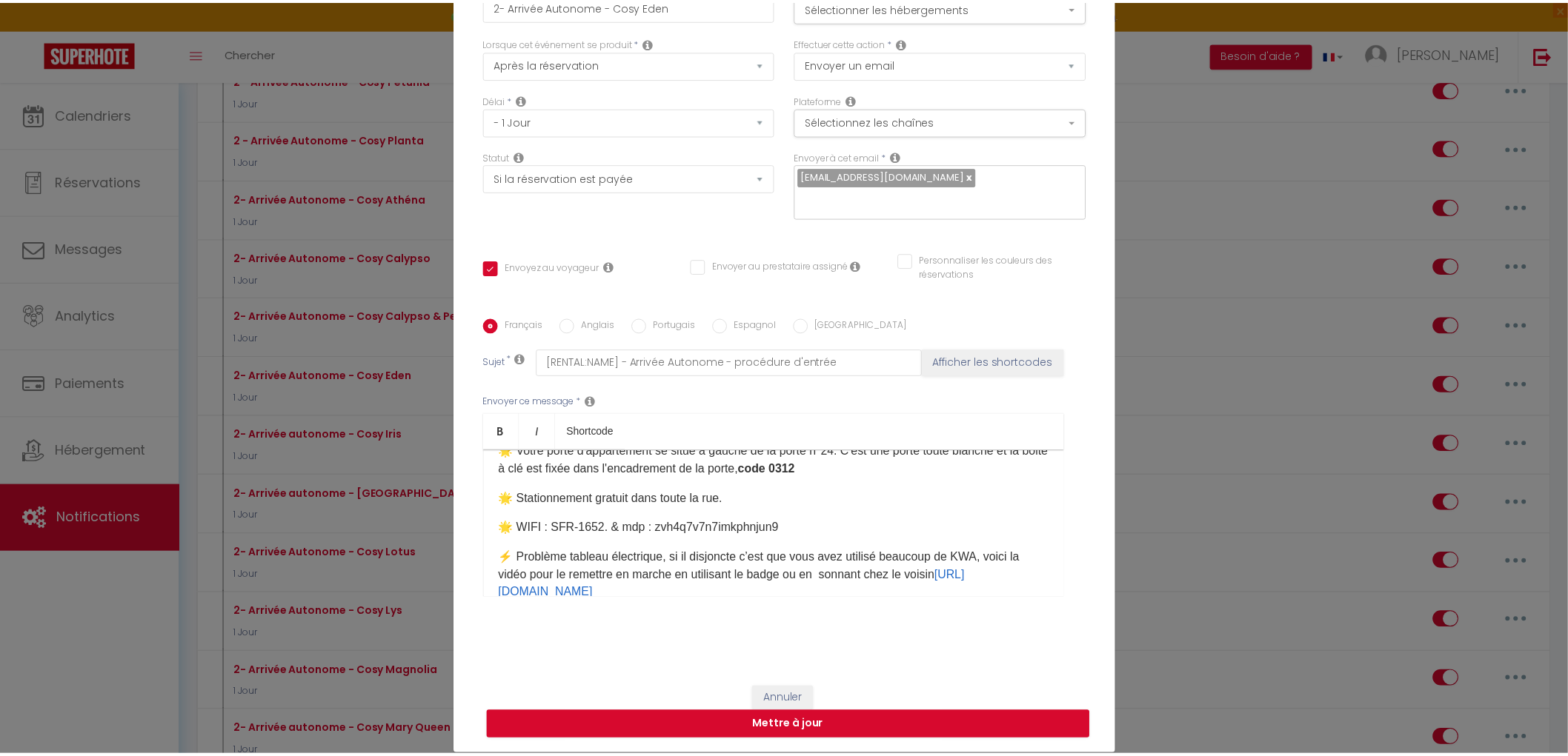
scroll to position [0, 0]
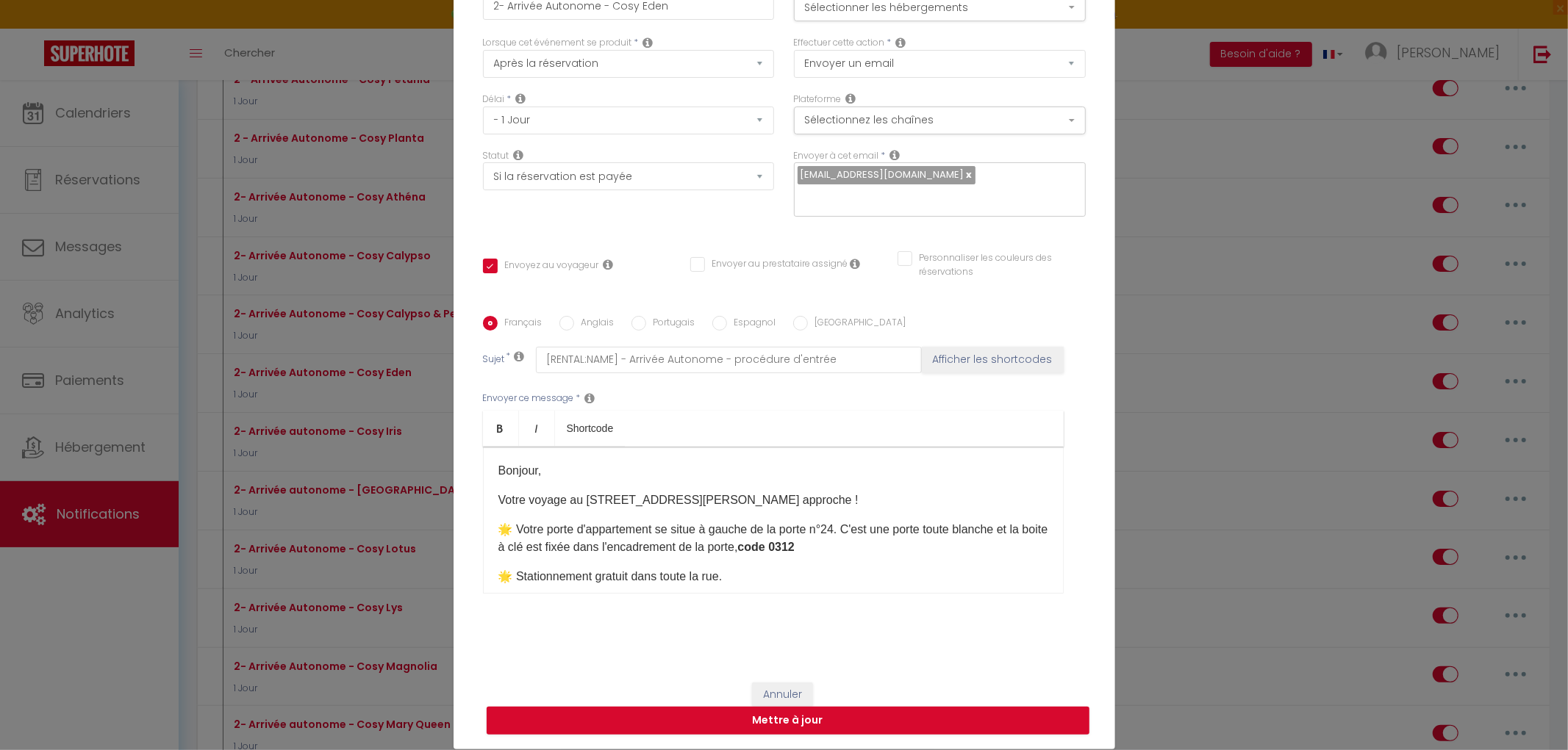
click at [780, 670] on div "Annuler Mettre à jour" at bounding box center [784, 708] width 662 height 81
click at [787, 683] on button "Annuler" at bounding box center [783, 695] width 61 height 25
